Goal: Browse casually: Explore the website without a specific task or goal

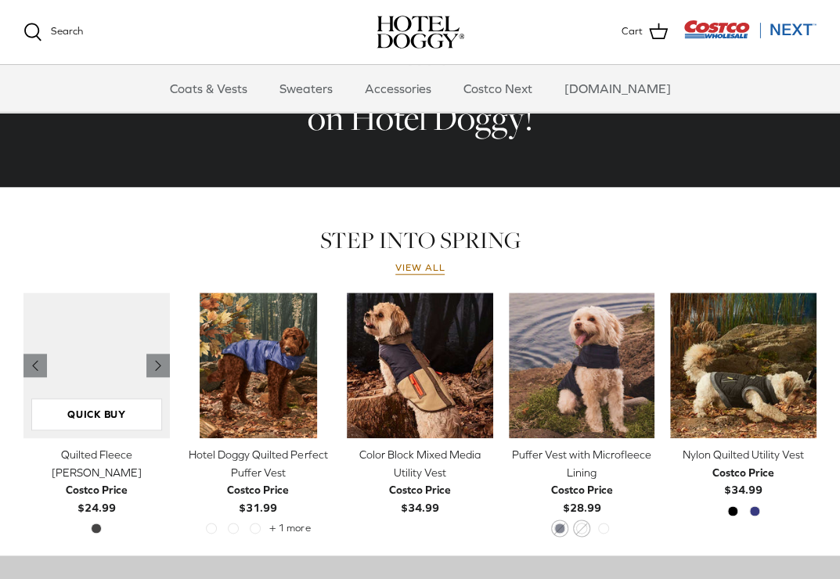
scroll to position [704, 0]
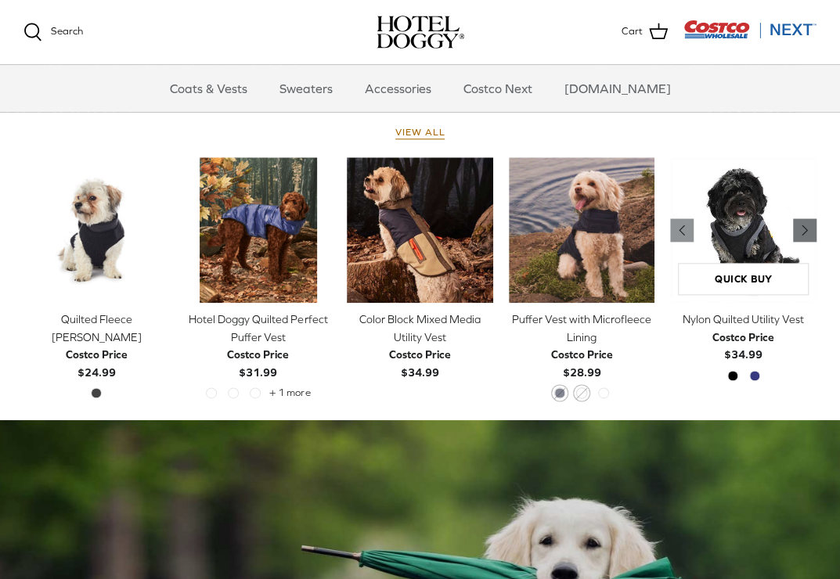
click at [797, 228] on icon "Right" at bounding box center [805, 230] width 19 height 19
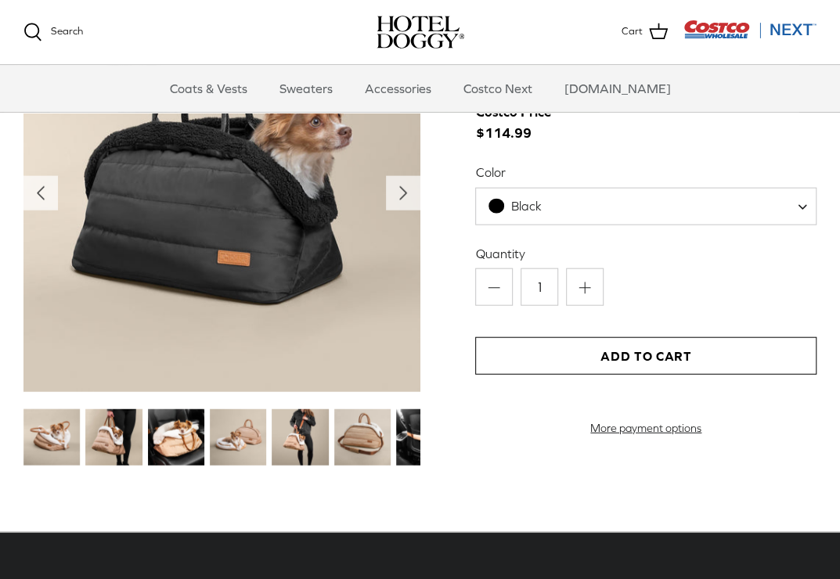
scroll to position [1487, 0]
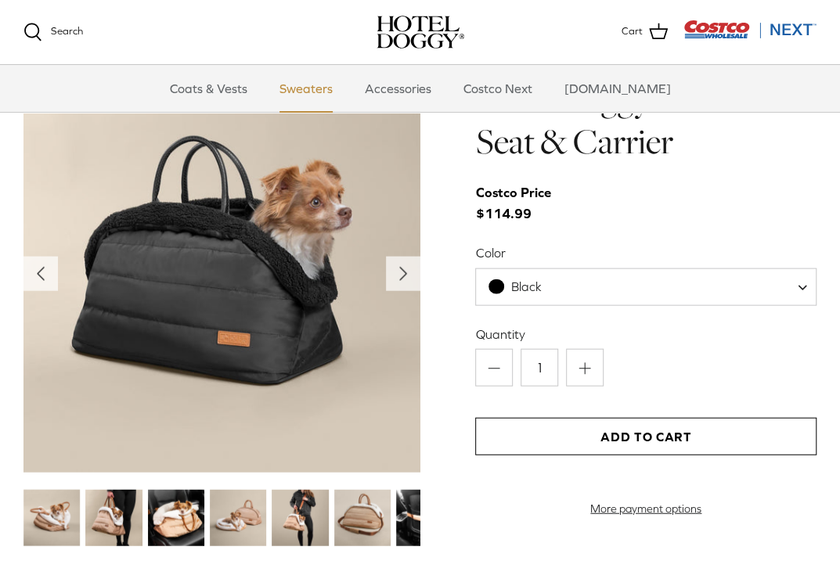
click at [300, 84] on link "Sweaters" at bounding box center [305, 88] width 81 height 47
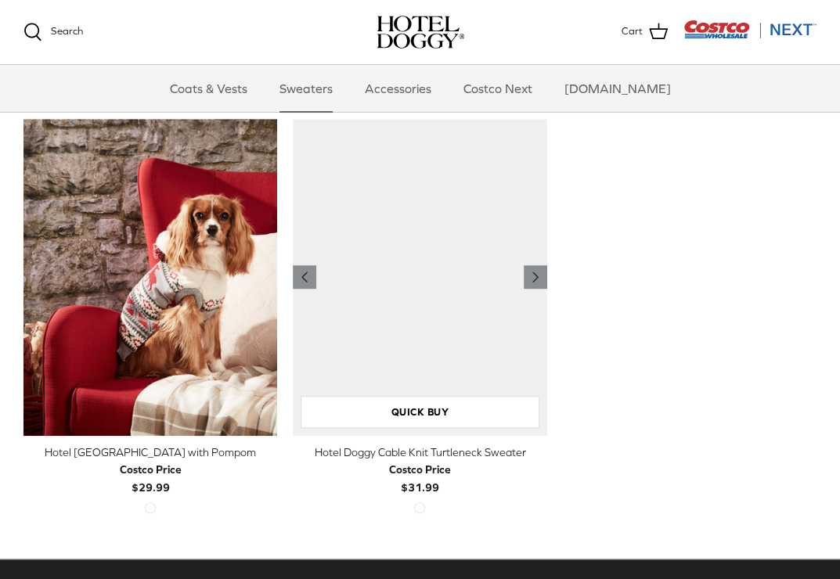
scroll to position [392, 0]
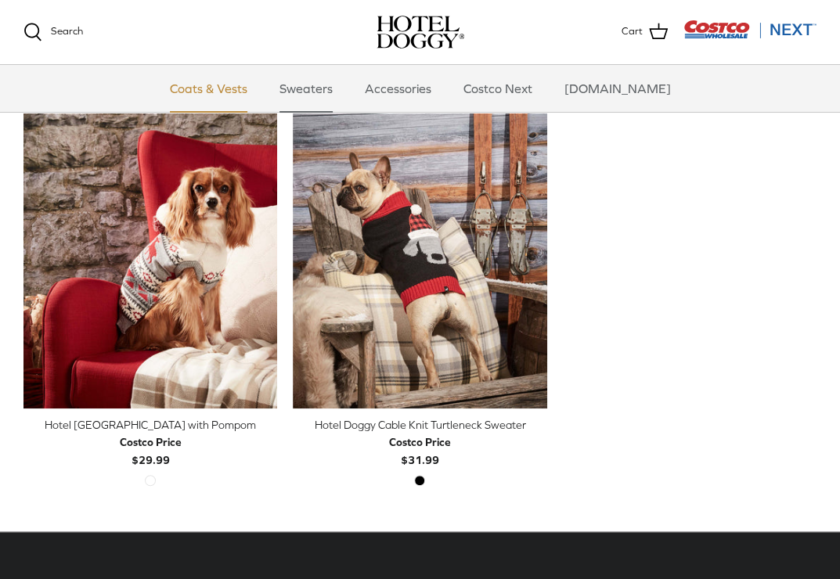
click at [233, 95] on link "Coats & Vests" at bounding box center [209, 88] width 106 height 47
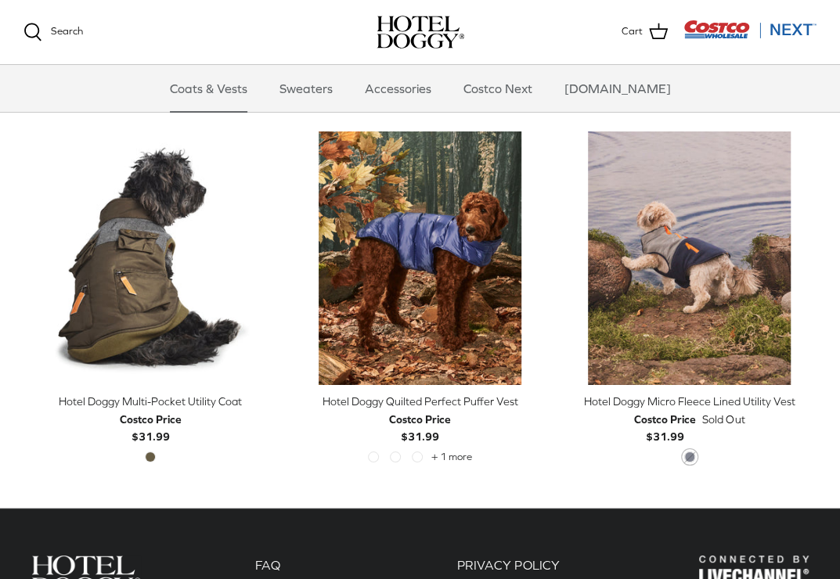
scroll to position [2583, 0]
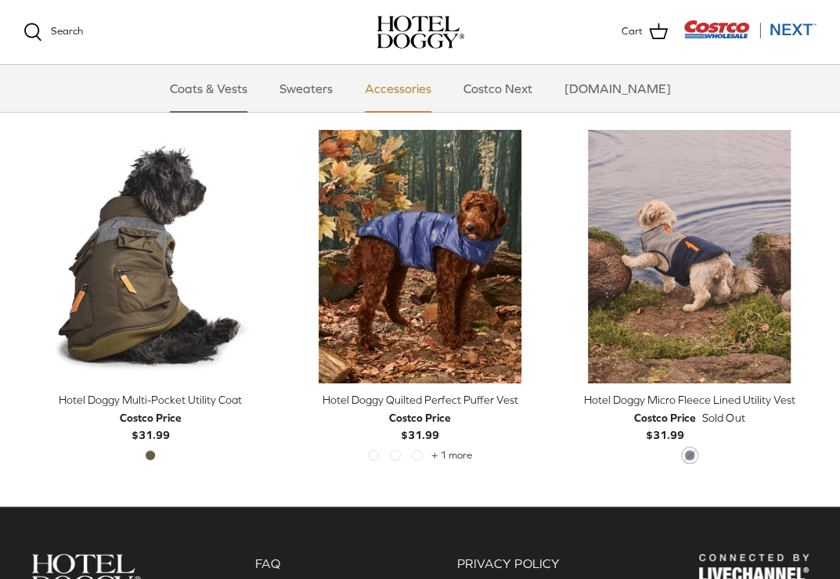
click at [391, 88] on link "Accessories" at bounding box center [398, 88] width 95 height 47
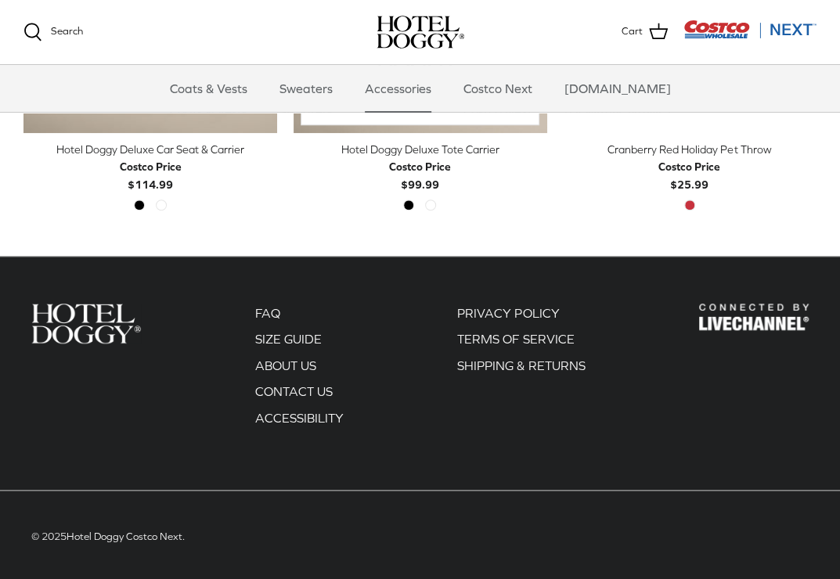
scroll to position [606, 0]
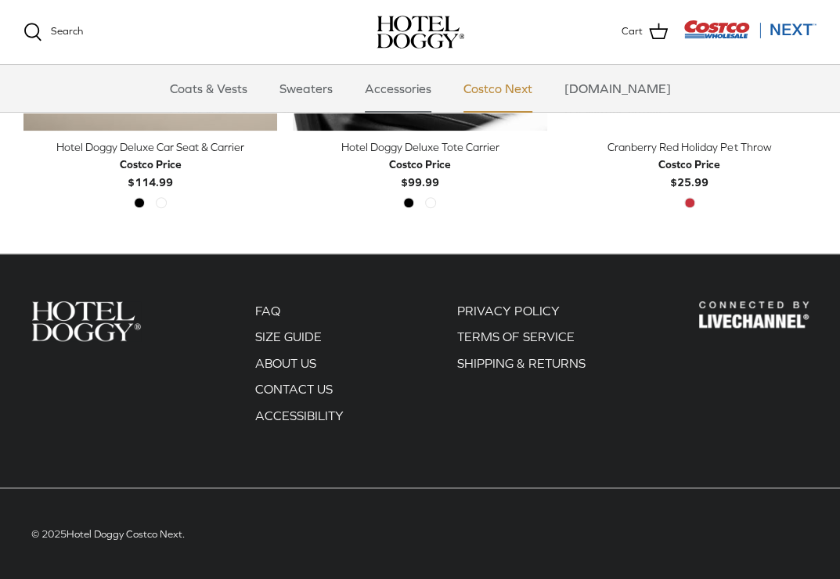
click at [485, 93] on link "Costco Next" at bounding box center [497, 88] width 97 height 47
